Goal: Task Accomplishment & Management: Manage account settings

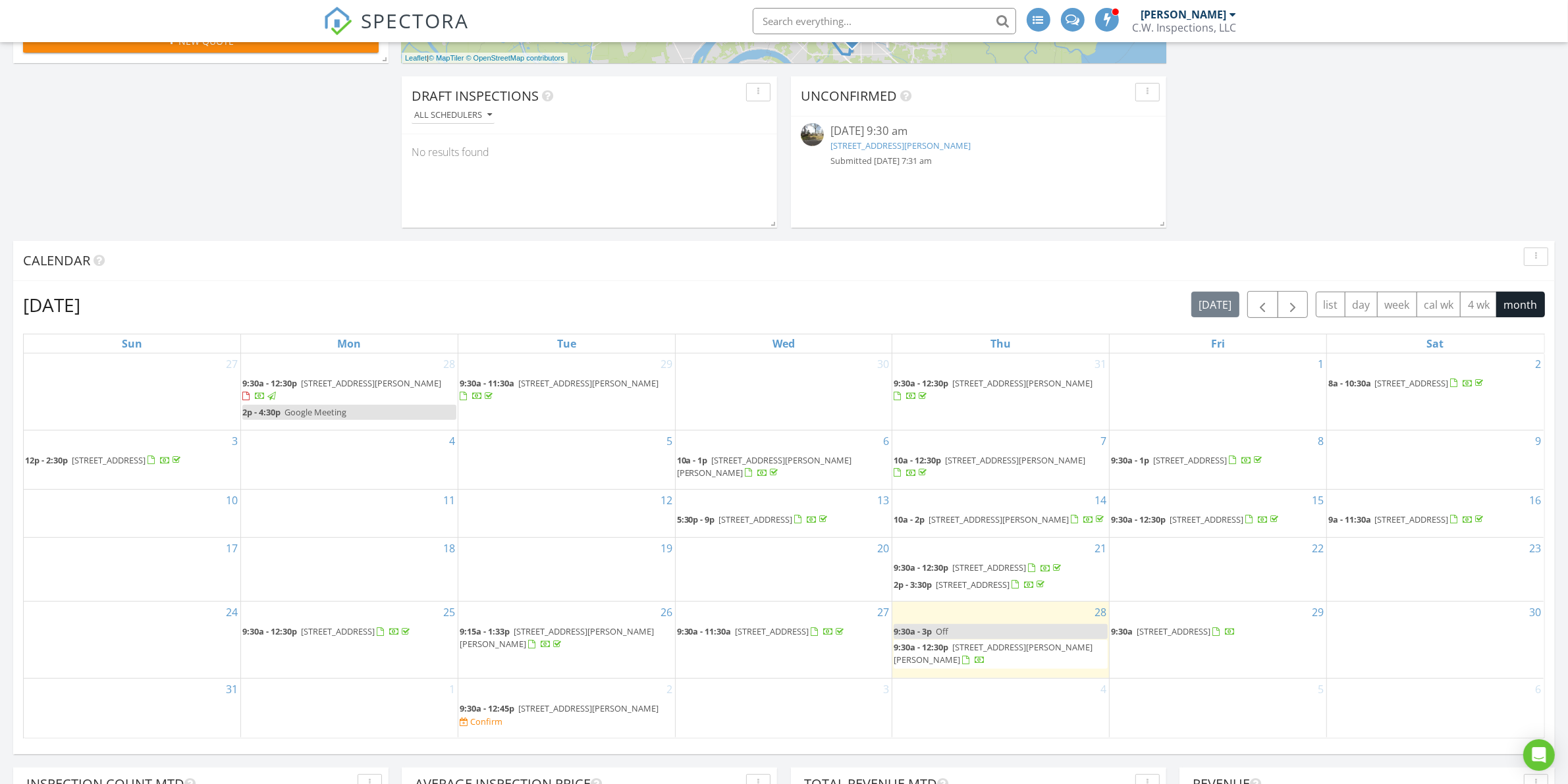
scroll to position [329, 0]
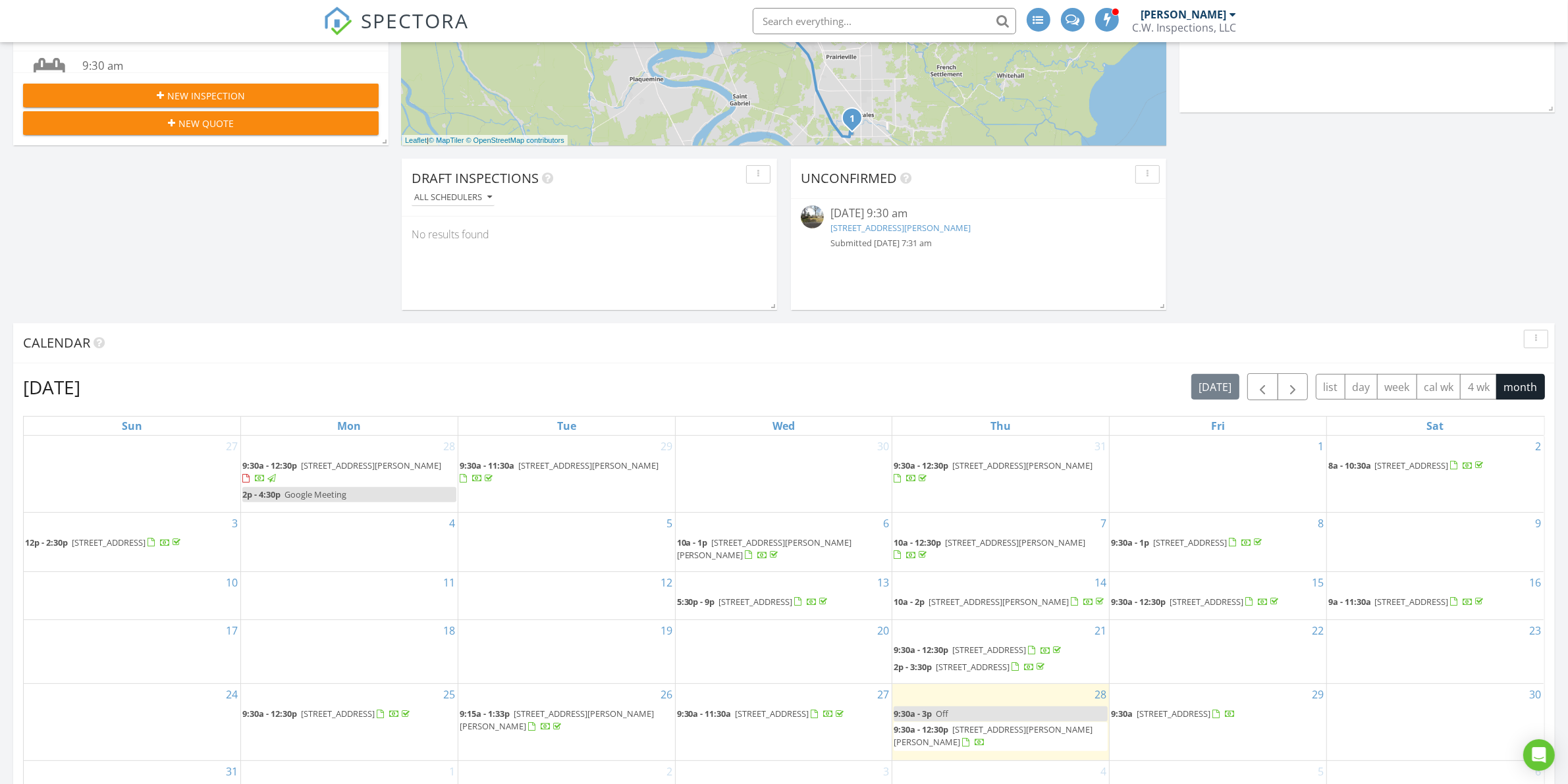
click at [1065, 234] on div "866 S Burgess Dr, Baton Rouge, LA 70815" at bounding box center [978, 228] width 296 height 13
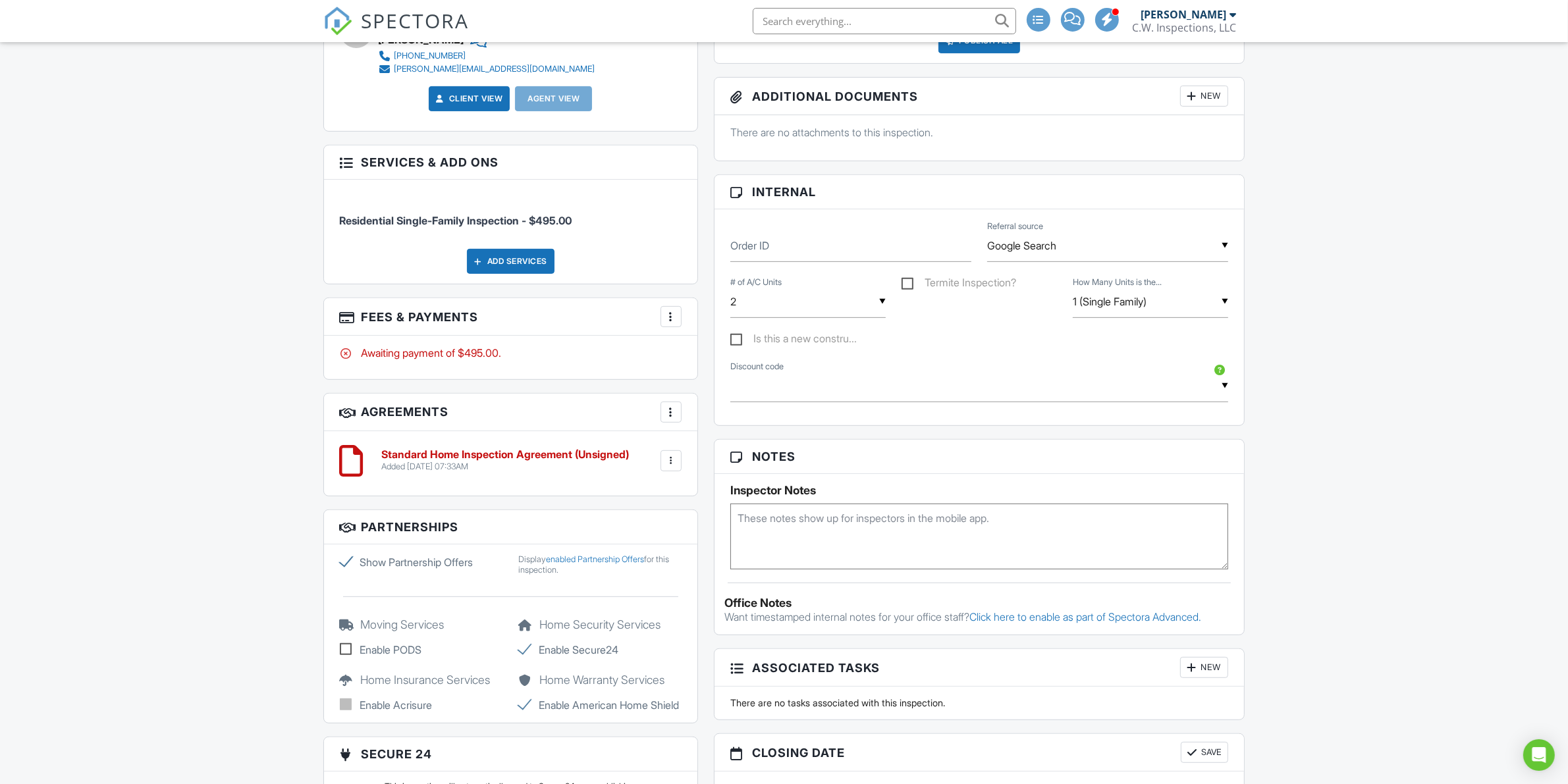
scroll to position [247, 0]
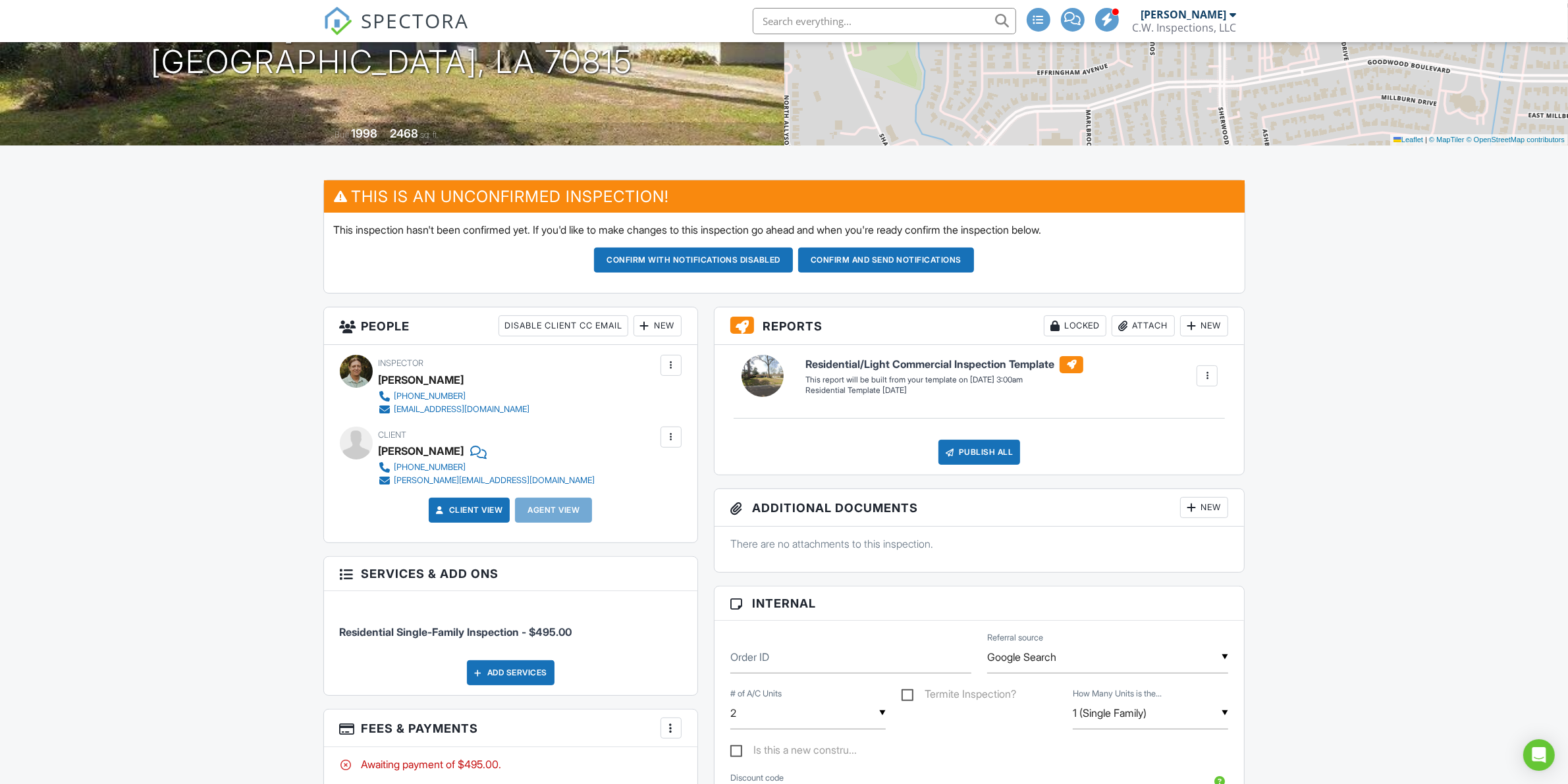
click at [793, 262] on button "Confirm and send notifications" at bounding box center [693, 260] width 199 height 25
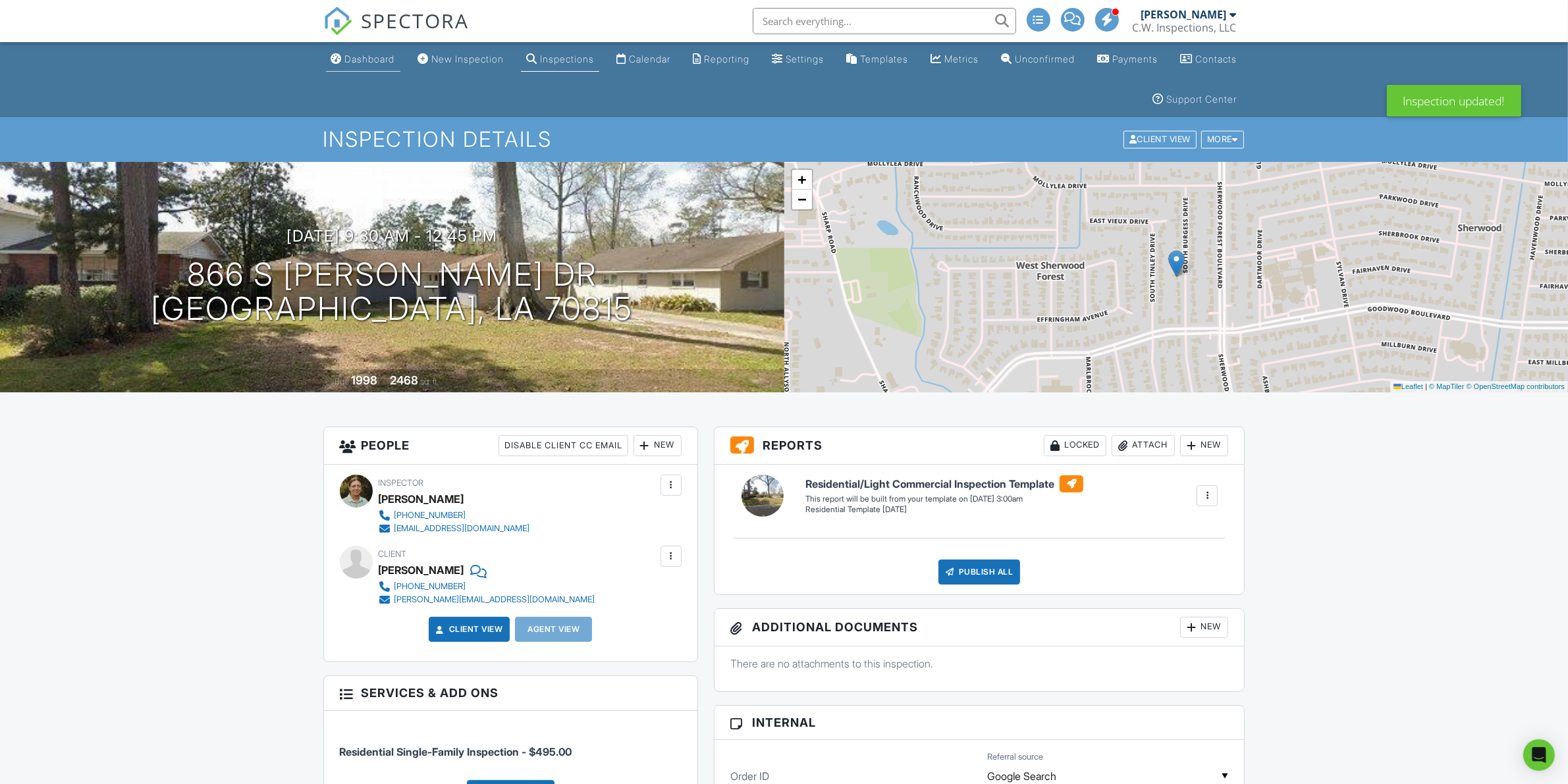
click at [379, 67] on link "Dashboard" at bounding box center [363, 59] width 75 height 25
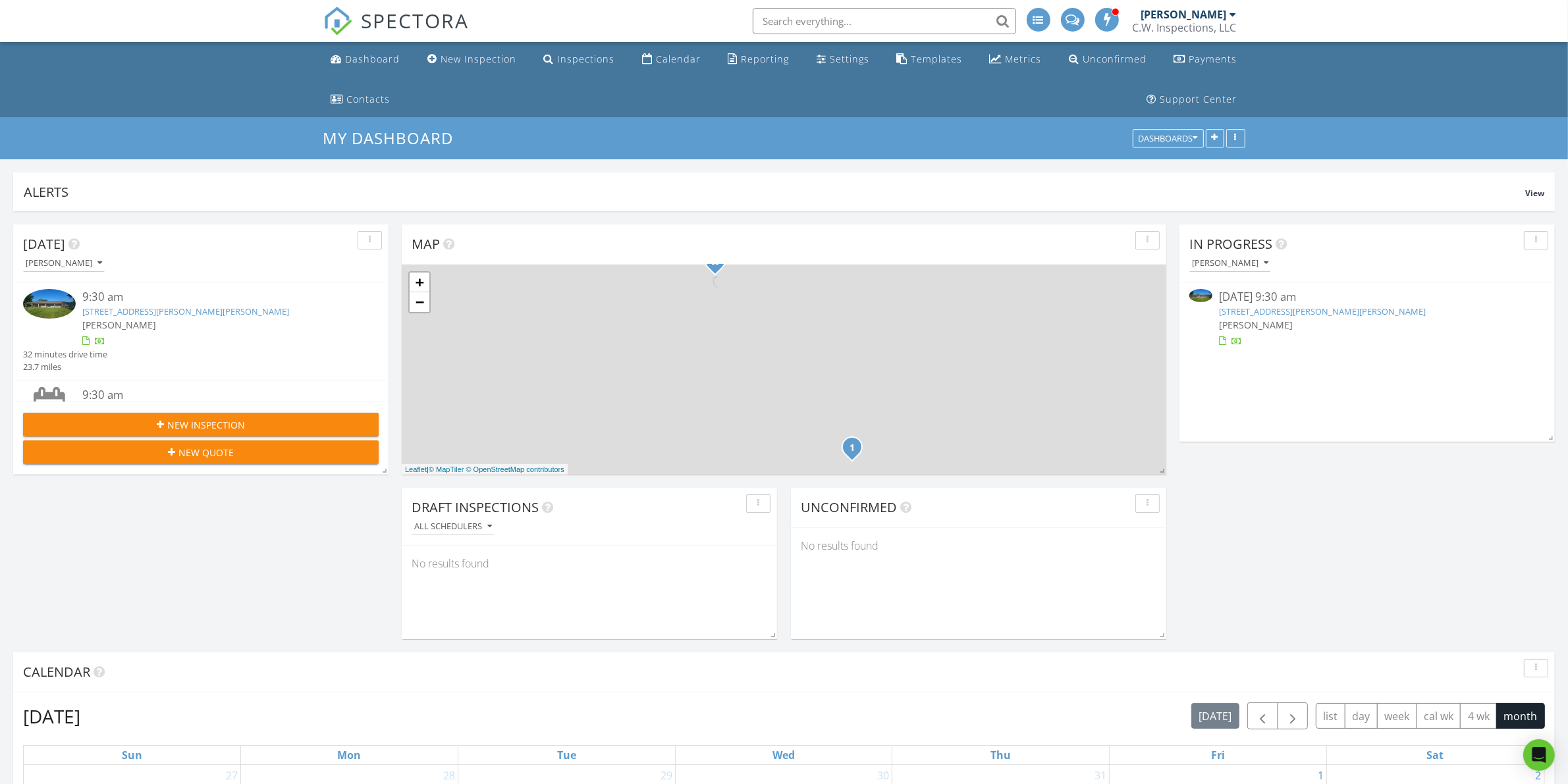
scroll to position [250, 376]
click at [1426, 318] on div "[PERSON_NAME]" at bounding box center [1366, 325] width 296 height 14
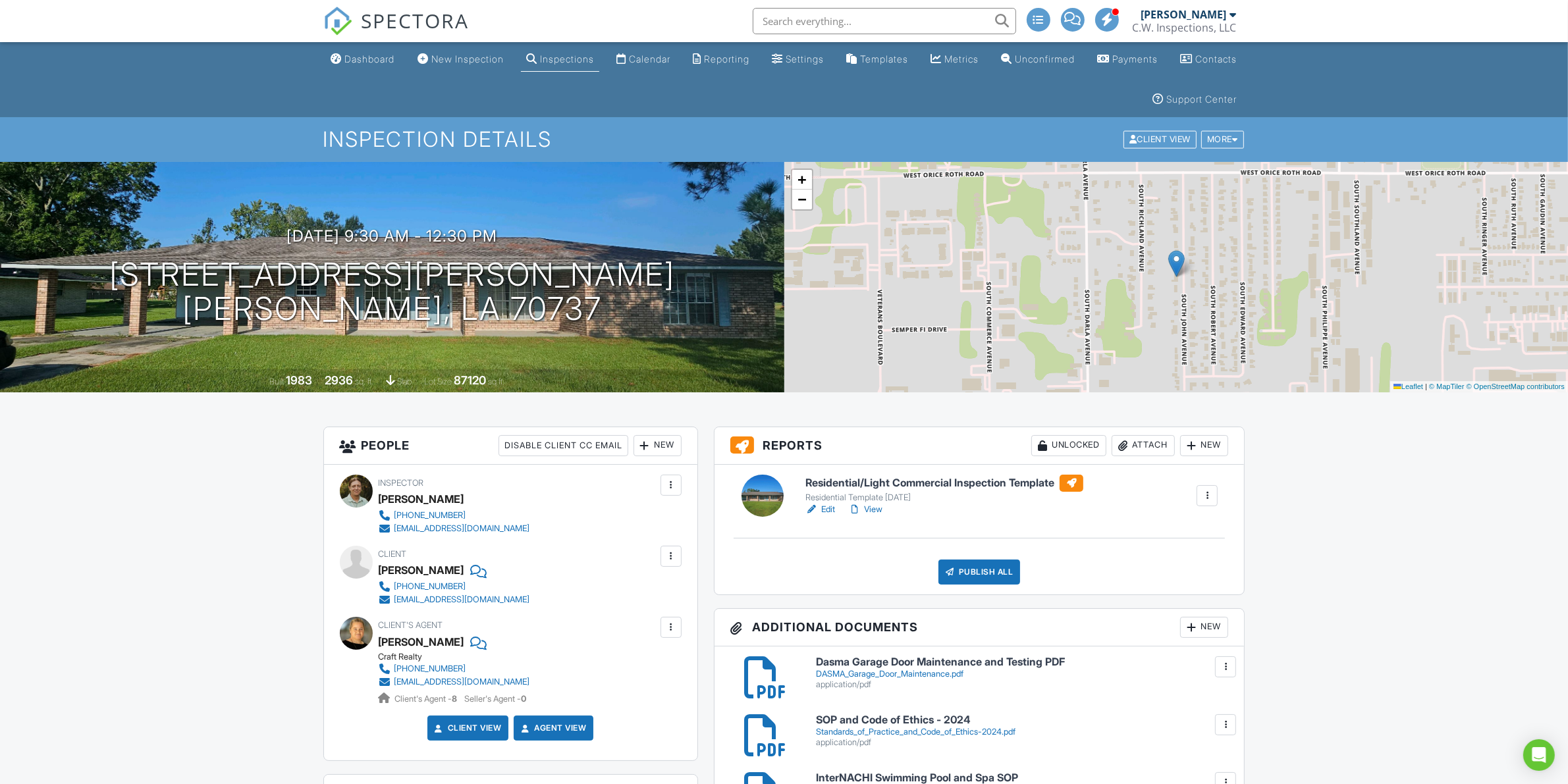
click at [829, 509] on link "Edit" at bounding box center [820, 509] width 30 height 14
